Goal: Find specific page/section: Find specific page/section

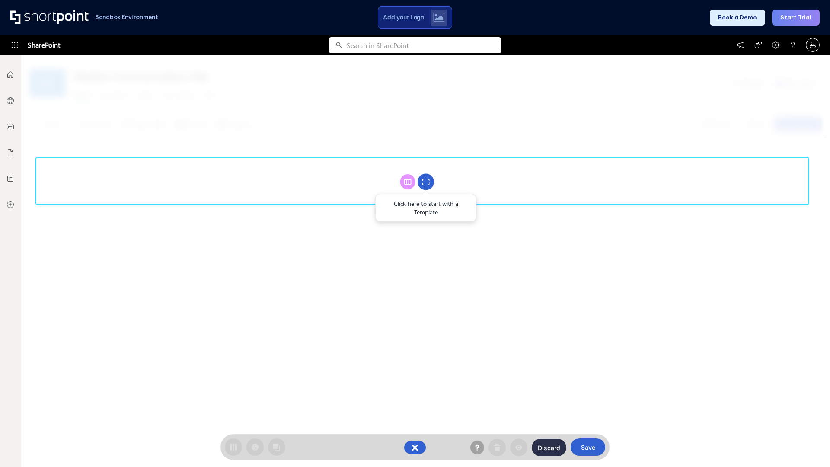
click at [426, 182] on circle at bounding box center [426, 182] width 16 height 16
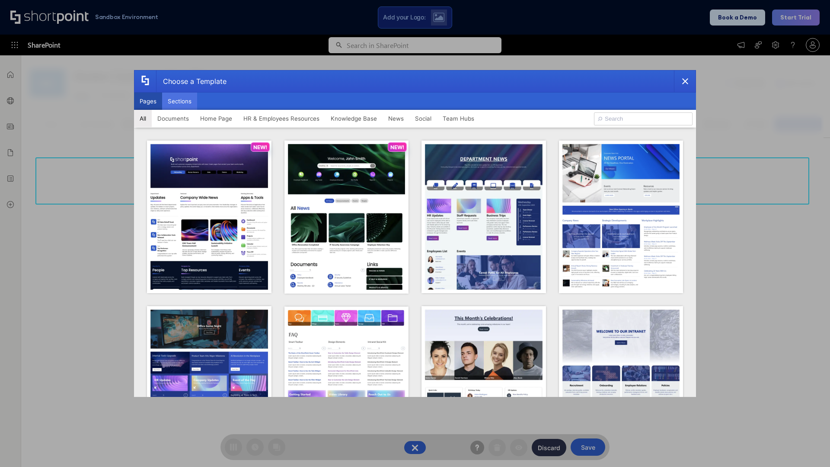
click at [179, 101] on button "Sections" at bounding box center [179, 101] width 35 height 17
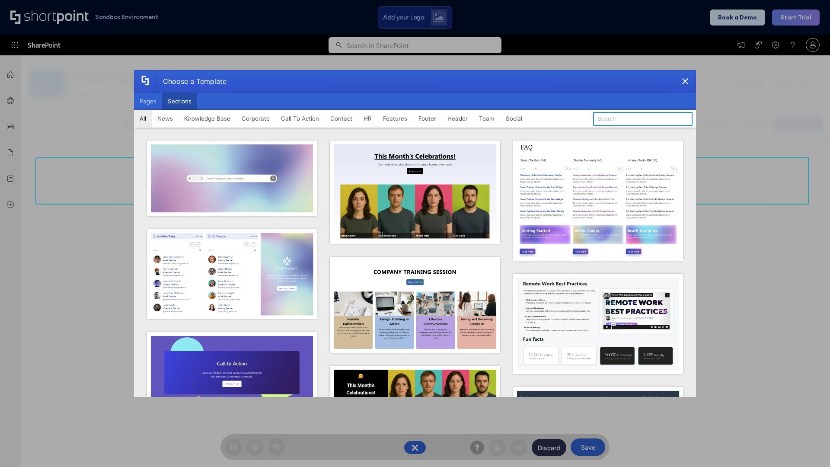
type input "Teammate 2"
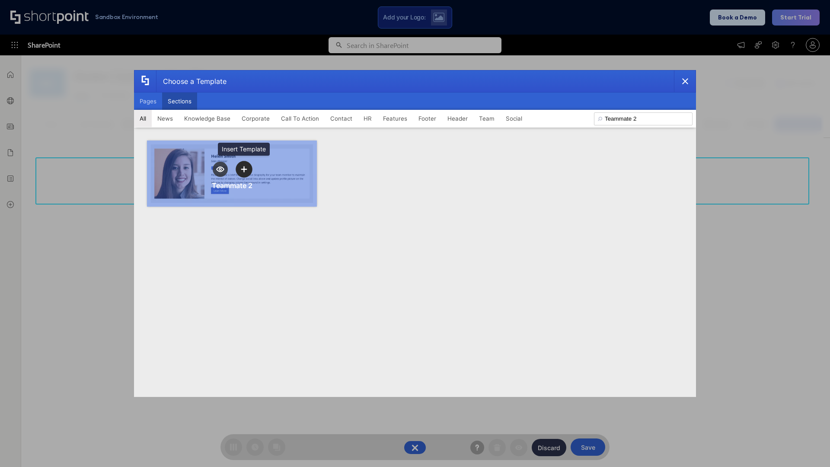
click at [244, 169] on icon "template selector" at bounding box center [244, 169] width 6 height 6
